Goal: Information Seeking & Learning: Learn about a topic

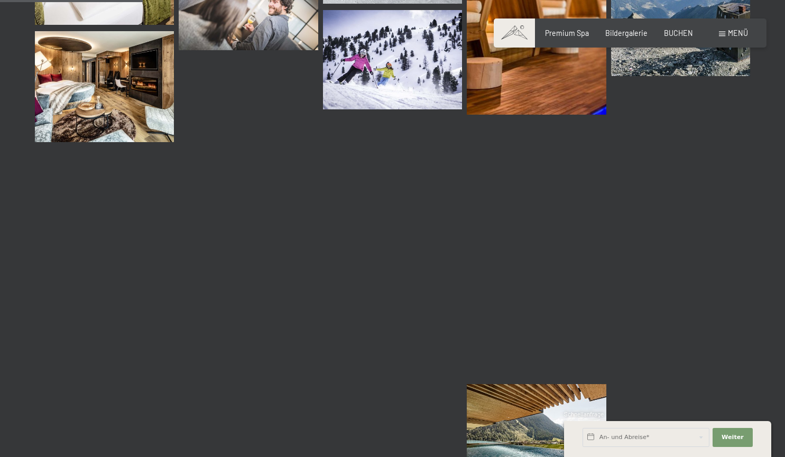
scroll to position [2009, 0]
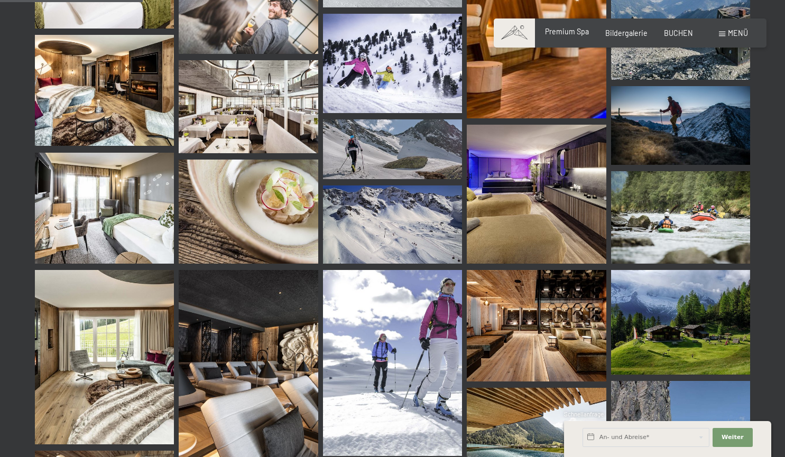
click at [580, 35] on span "Premium Spa" at bounding box center [567, 31] width 44 height 9
click at [512, 29] on span at bounding box center [514, 32] width 41 height 29
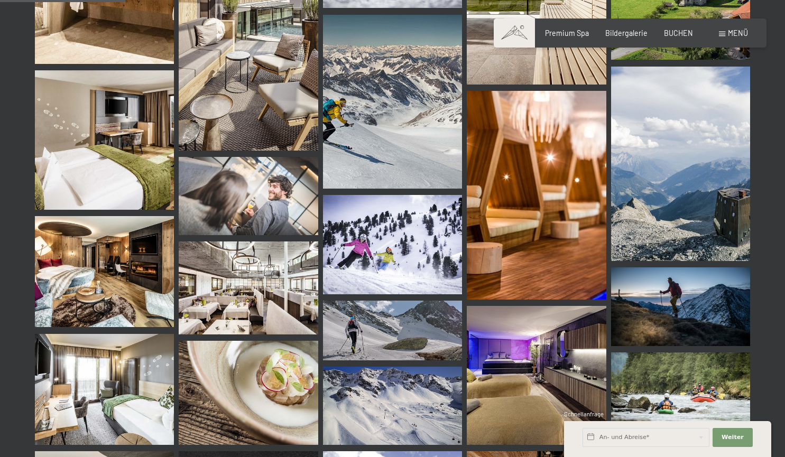
scroll to position [1722, 0]
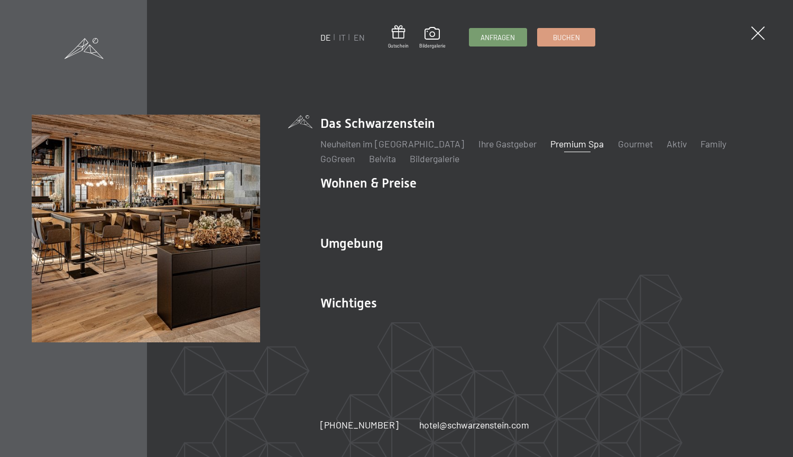
click at [550, 148] on link "Premium Spa" at bounding box center [576, 144] width 53 height 12
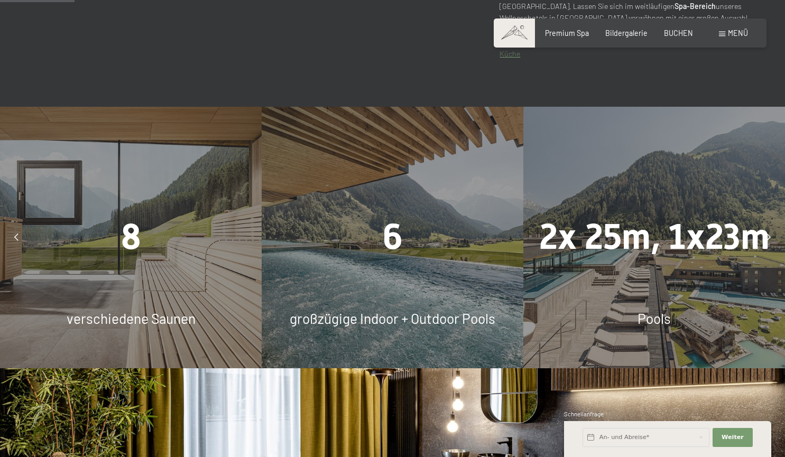
scroll to position [640, 0]
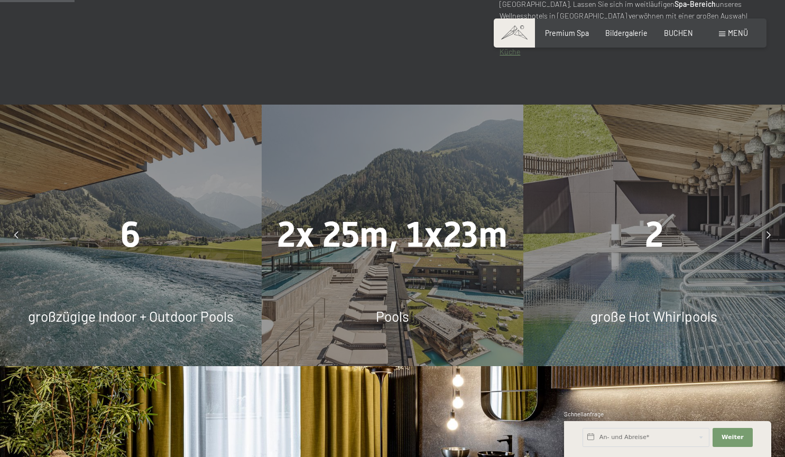
click at [767, 235] on icon at bounding box center [768, 234] width 4 height 7
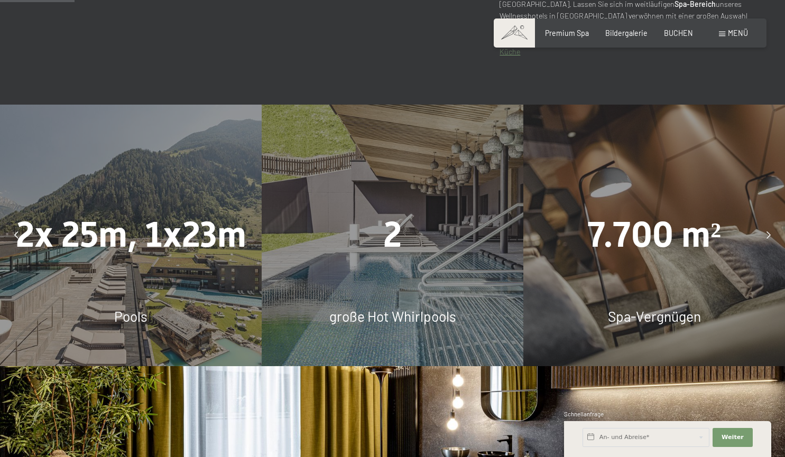
click at [767, 235] on icon at bounding box center [768, 234] width 4 height 7
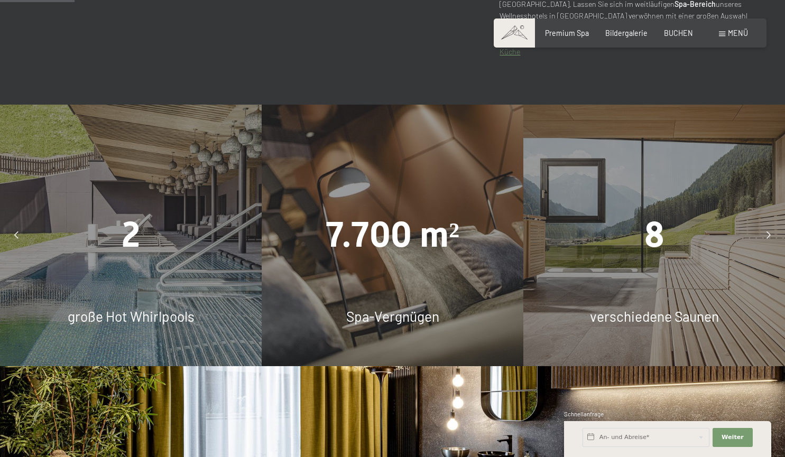
click at [767, 235] on icon at bounding box center [768, 234] width 4 height 7
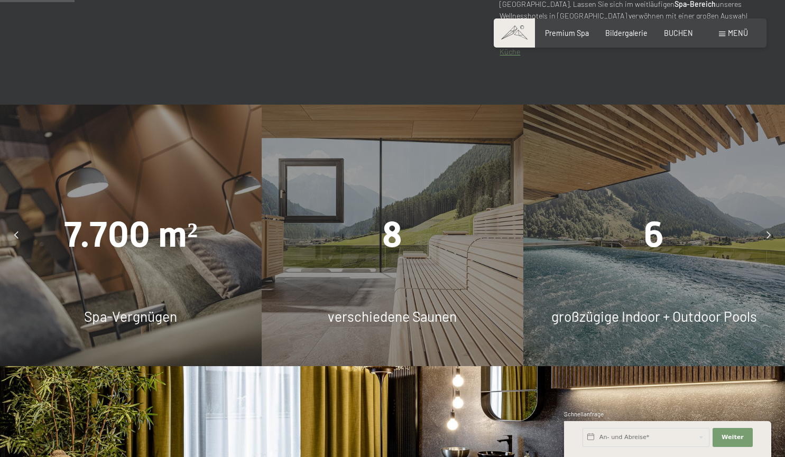
click at [767, 235] on icon at bounding box center [768, 234] width 4 height 7
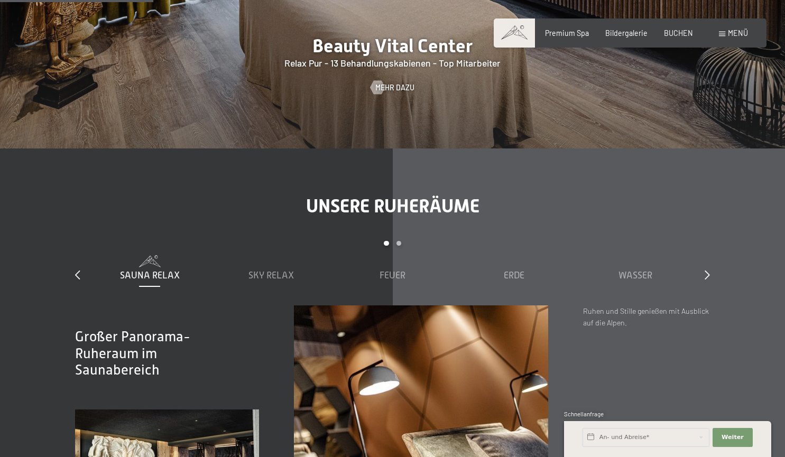
scroll to position [1361, 0]
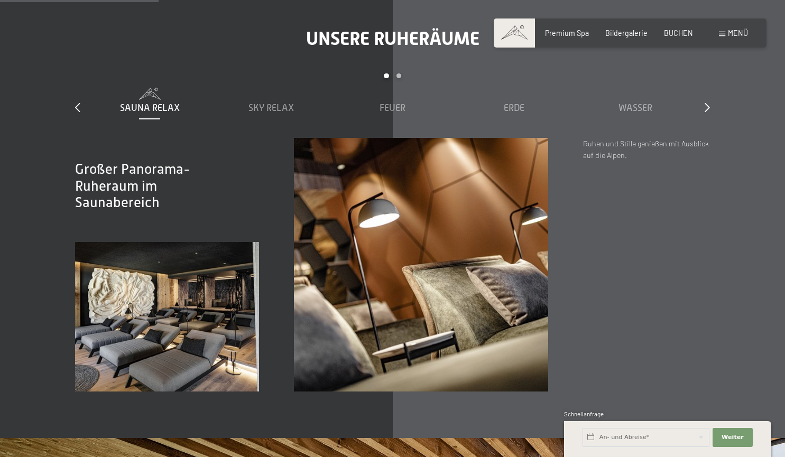
click at [637, 117] on div "Sauna Relax Sky Relax Feuer Erde Wasser Luft Wolke 7" at bounding box center [392, 113] width 607 height 50
click at [629, 107] on span "Wasser" at bounding box center [635, 108] width 34 height 11
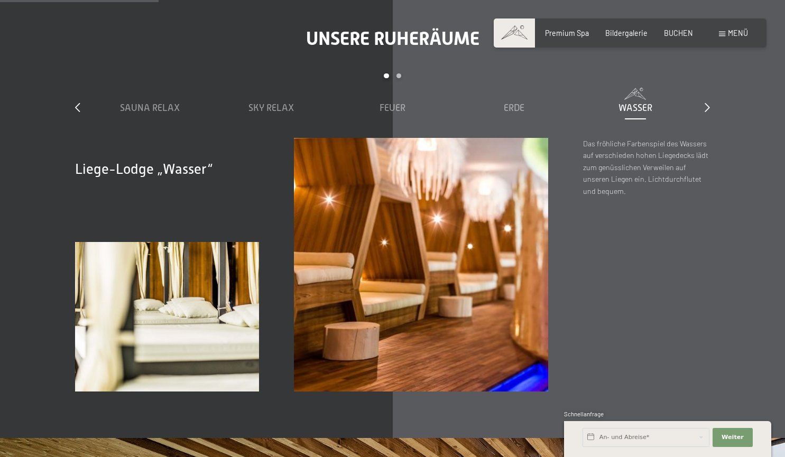
click at [629, 107] on span "Wasser" at bounding box center [635, 108] width 34 height 11
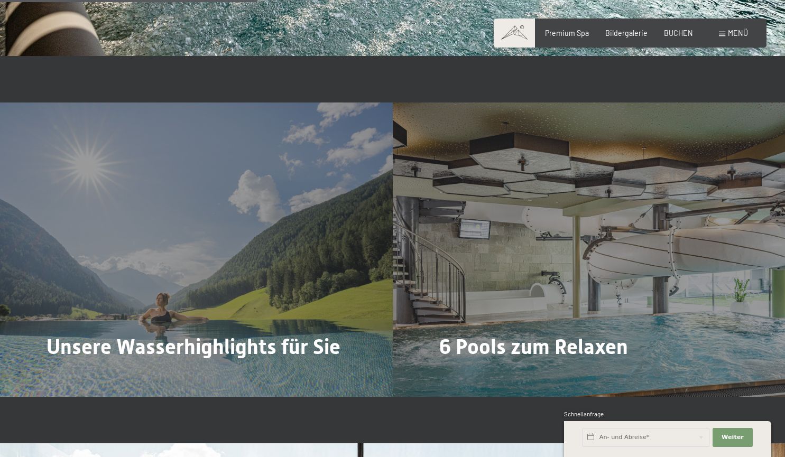
scroll to position [2215, 0]
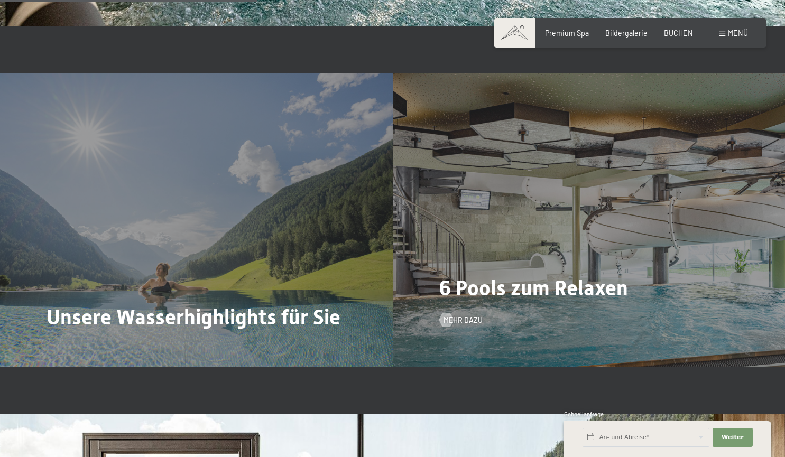
click at [486, 274] on div "6 Pools zum Relaxen Mehr dazu" at bounding box center [589, 220] width 393 height 294
click at [458, 321] on span "Mehr dazu" at bounding box center [473, 320] width 39 height 11
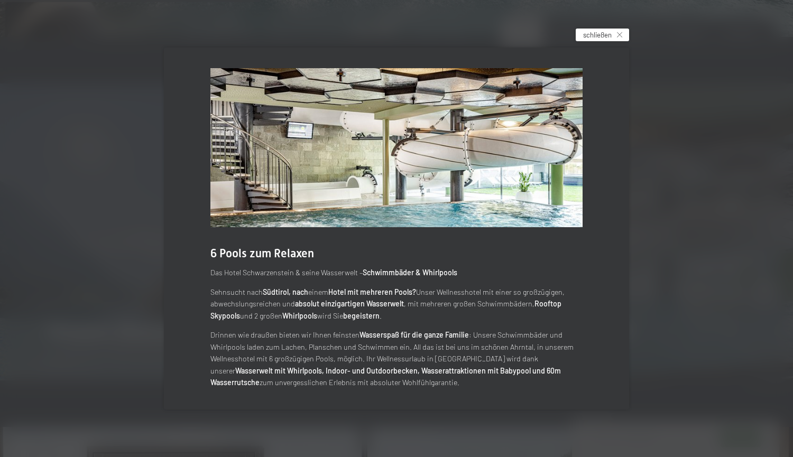
click at [588, 34] on span "schließen" at bounding box center [597, 35] width 29 height 10
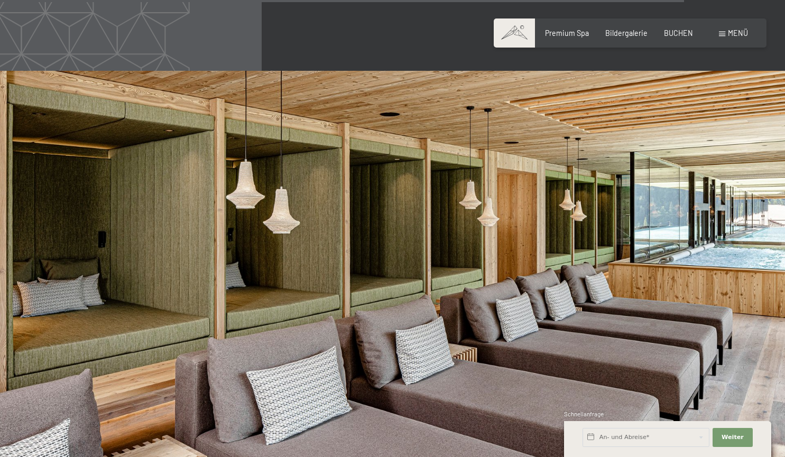
scroll to position [5104, 0]
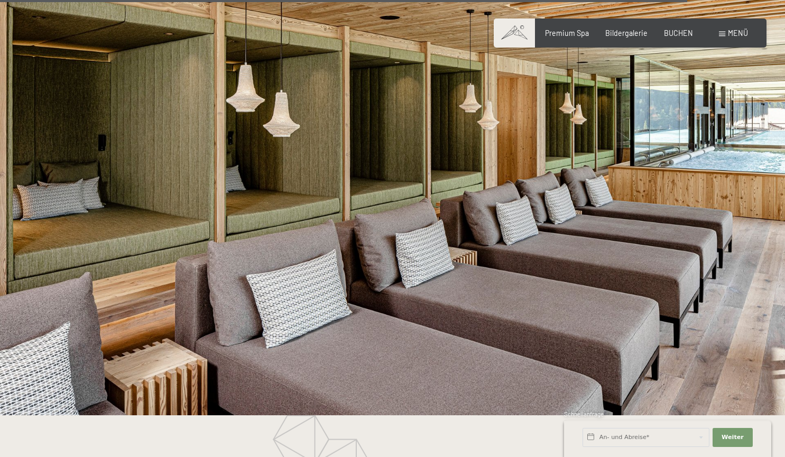
click at [736, 31] on span "Menü" at bounding box center [738, 33] width 20 height 9
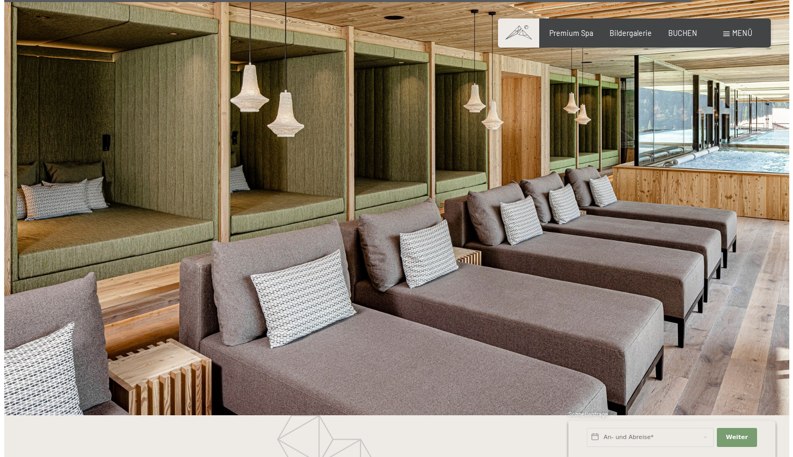
scroll to position [5118, 0]
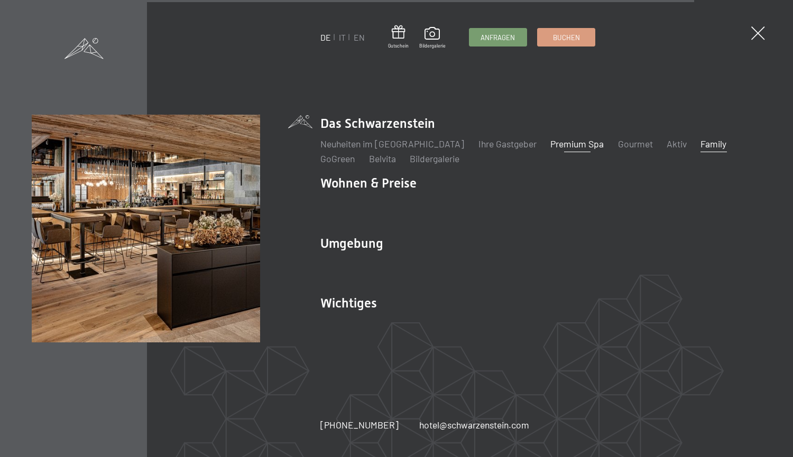
click at [700, 140] on link "Family" at bounding box center [713, 144] width 26 height 12
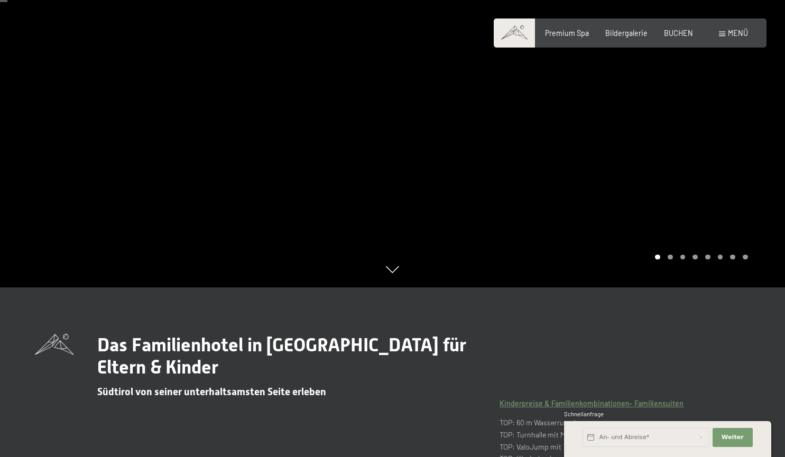
scroll to position [31, 0]
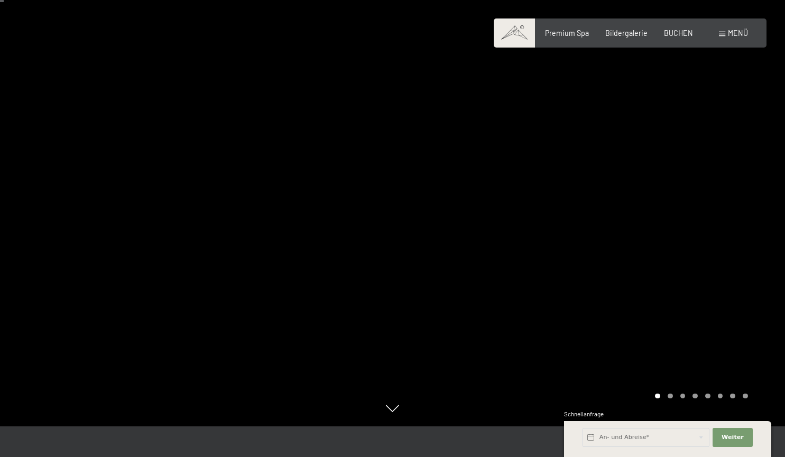
click at [754, 249] on div at bounding box center [589, 197] width 393 height 457
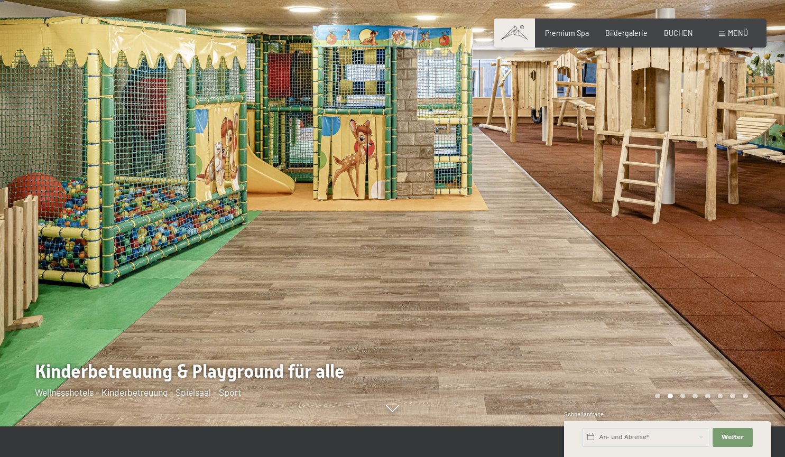
click at [754, 249] on div at bounding box center [589, 197] width 393 height 457
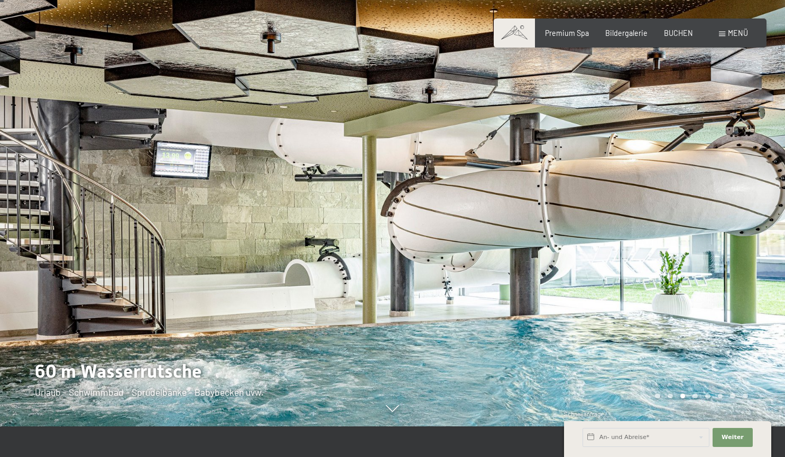
click at [754, 249] on div at bounding box center [589, 197] width 393 height 457
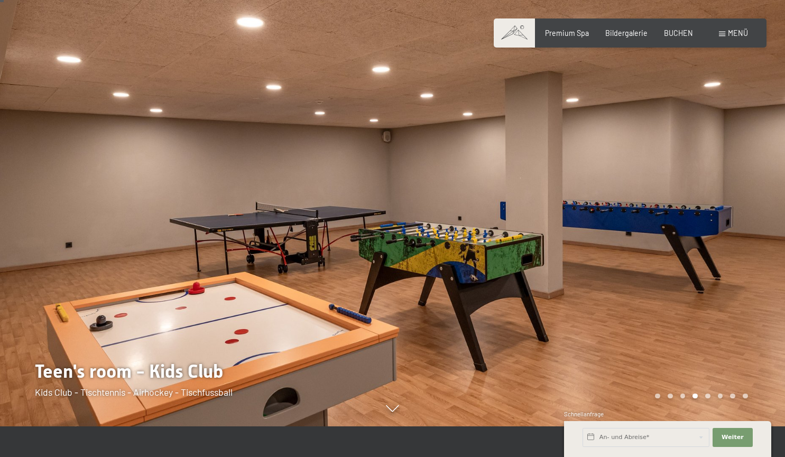
click at [754, 249] on div at bounding box center [589, 197] width 393 height 457
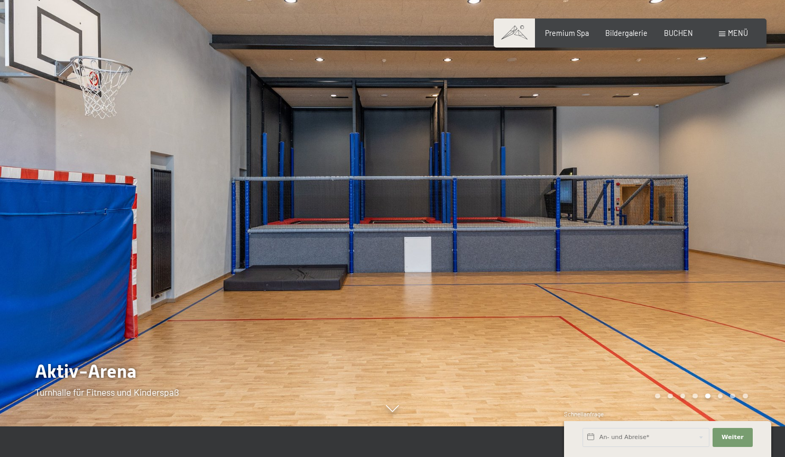
click at [754, 249] on div at bounding box center [589, 197] width 393 height 457
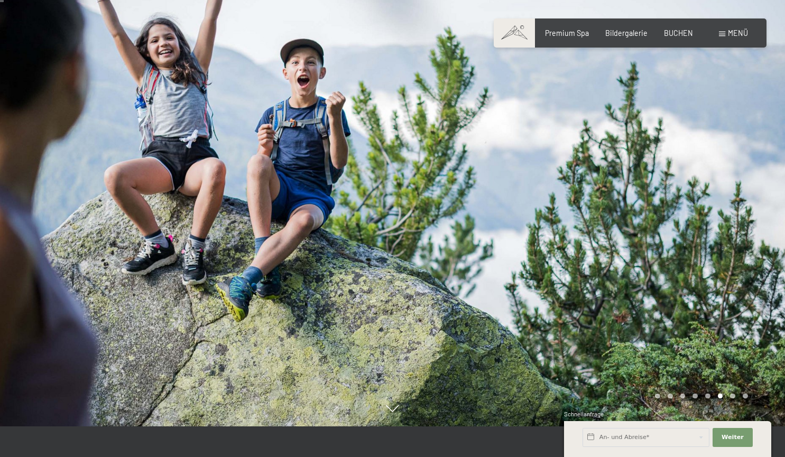
click at [754, 249] on div at bounding box center [589, 197] width 393 height 457
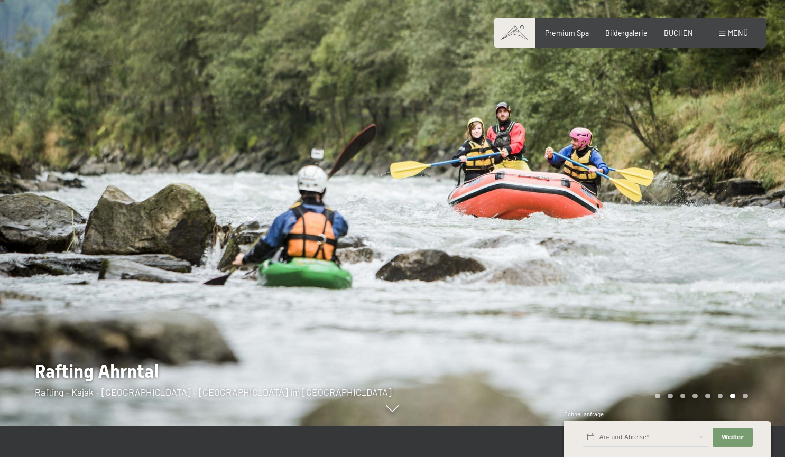
click at [754, 249] on div at bounding box center [589, 197] width 393 height 457
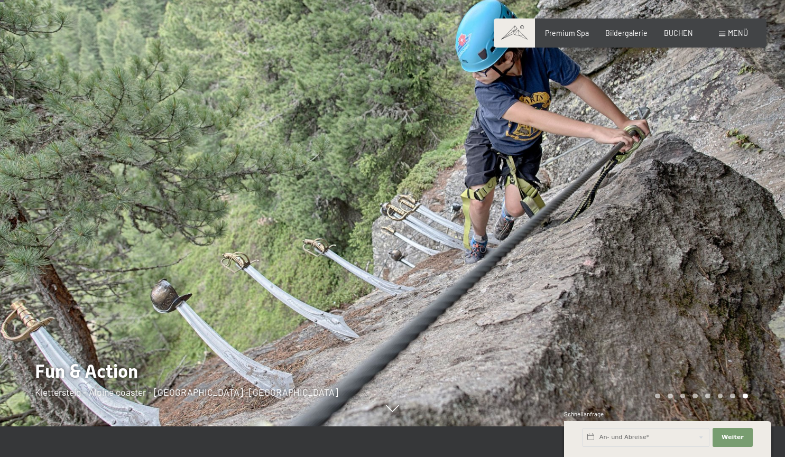
click at [754, 249] on div at bounding box center [589, 197] width 393 height 457
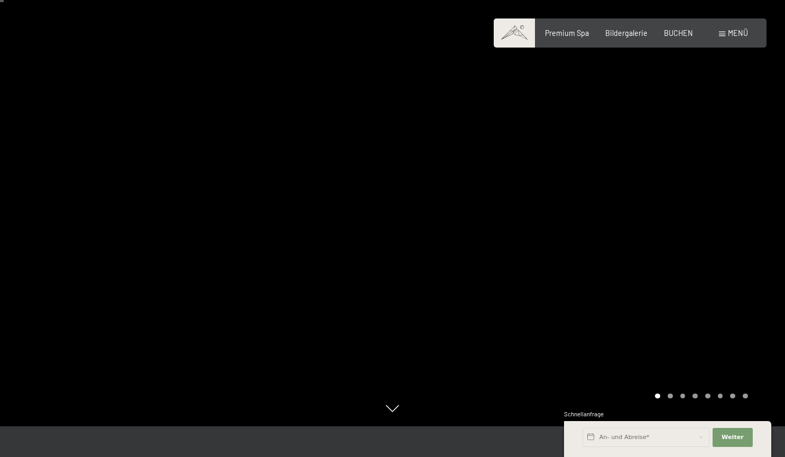
click at [754, 249] on div at bounding box center [589, 197] width 393 height 457
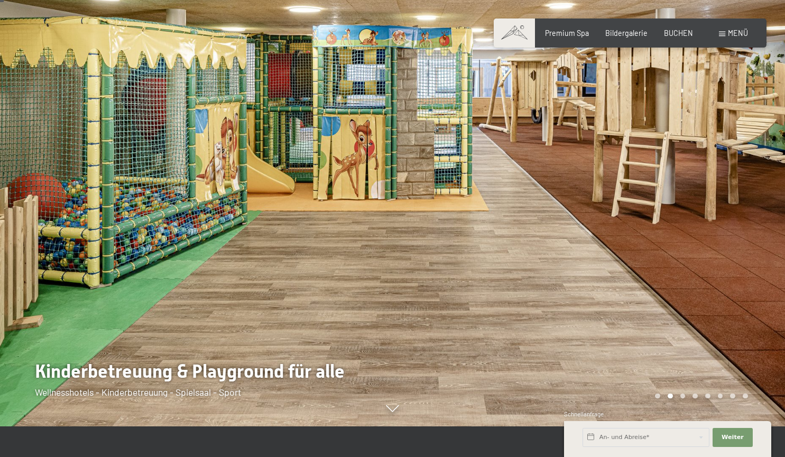
click at [754, 249] on div at bounding box center [589, 197] width 393 height 457
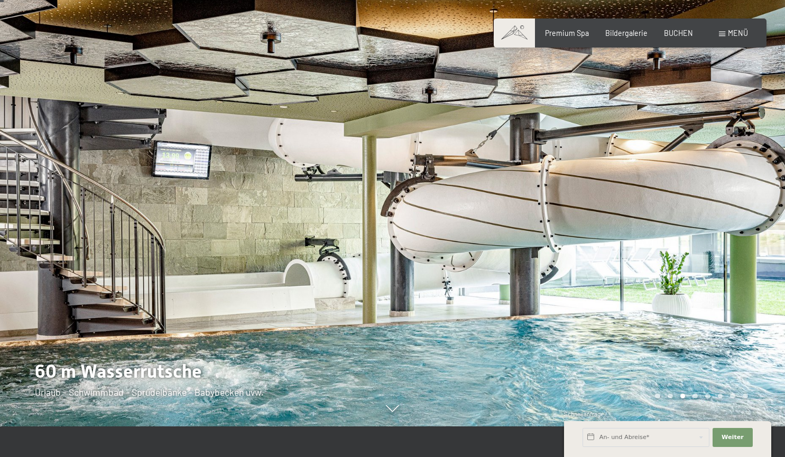
click at [754, 249] on div at bounding box center [589, 197] width 393 height 457
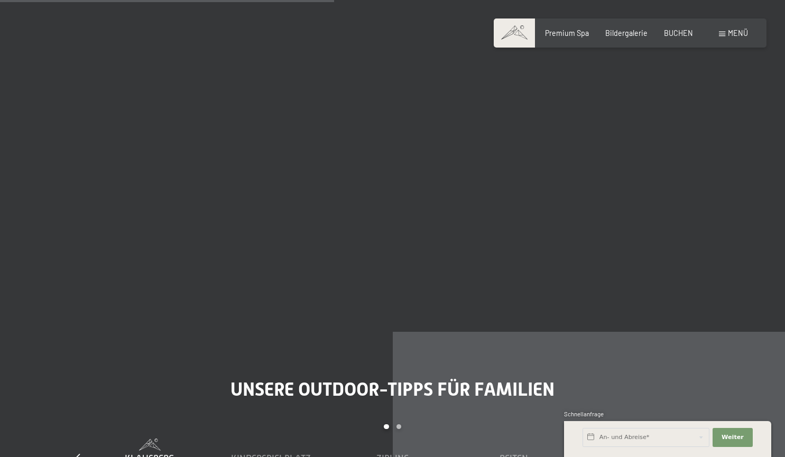
scroll to position [2940, 0]
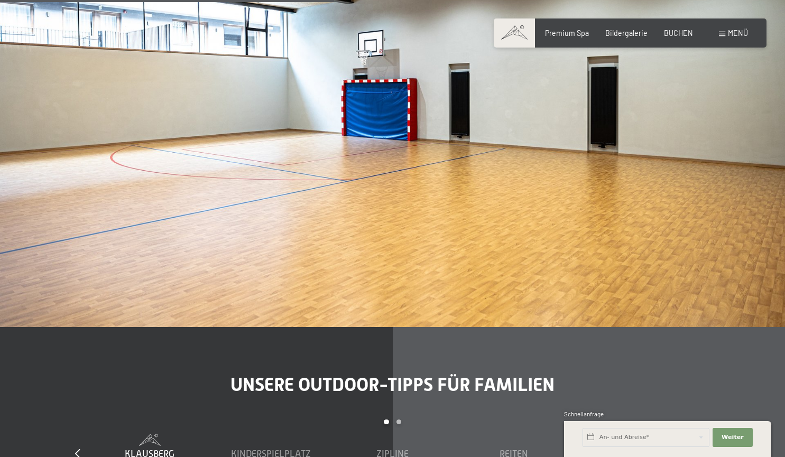
click at [393, 420] on div "Carousel Pagination" at bounding box center [392, 427] width 607 height 14
click at [396, 420] on div "Carousel Pagination" at bounding box center [392, 427] width 607 height 14
click at [399, 420] on div "Carousel Page 2" at bounding box center [398, 422] width 5 height 5
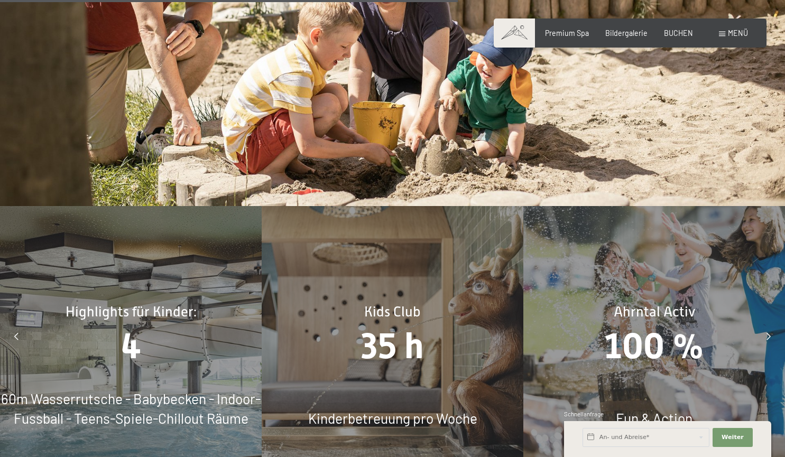
scroll to position [4021, 0]
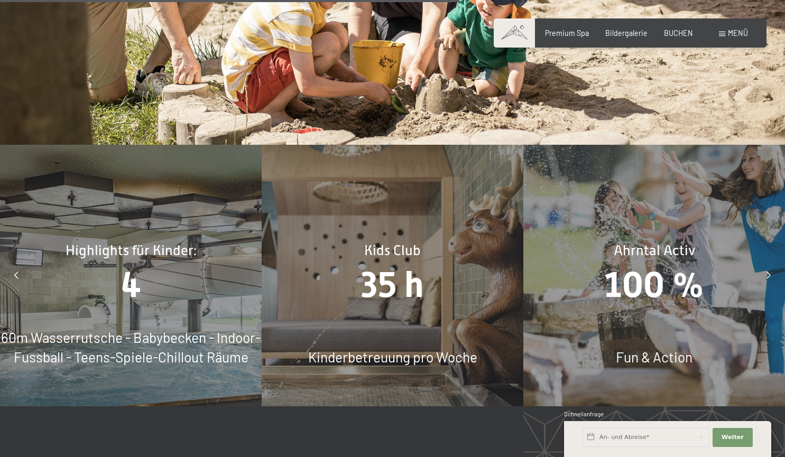
click at [184, 270] on div "Highlights für Kinder: 4 60m Wasserrutsche - Babybecken - Indoor-Fussball - Tee…" at bounding box center [131, 276] width 262 height 262
click at [128, 329] on span "60m Wasserrutsche - Babybecken - Indoor-Fussball - Teens-Spiele-Chillout Räume" at bounding box center [130, 347] width 259 height 36
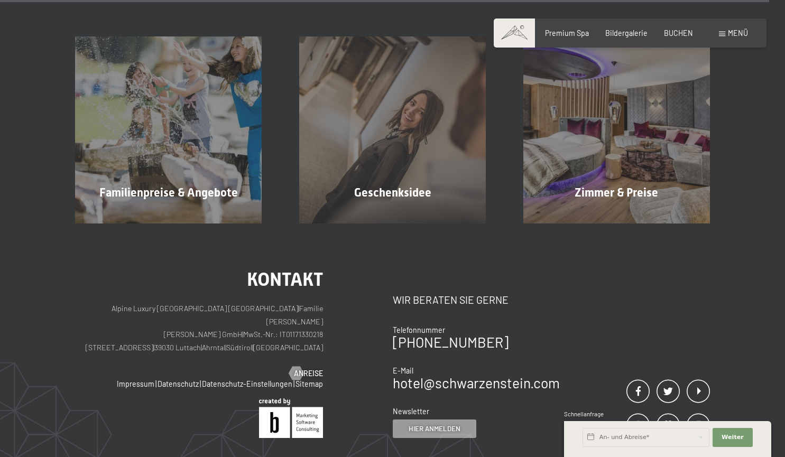
scroll to position [6921, 0]
